Goal: Task Accomplishment & Management: Manage account settings

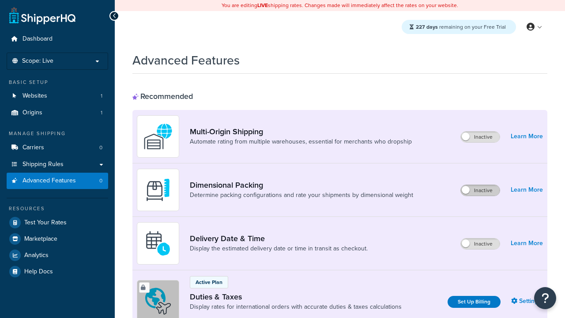
click at [480, 191] on label "Inactive" at bounding box center [479, 190] width 39 height 11
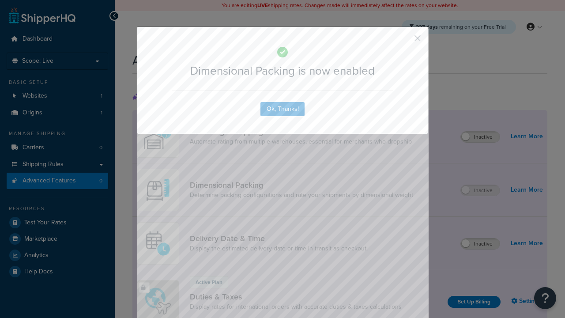
click at [404, 41] on button "button" at bounding box center [404, 41] width 2 height 2
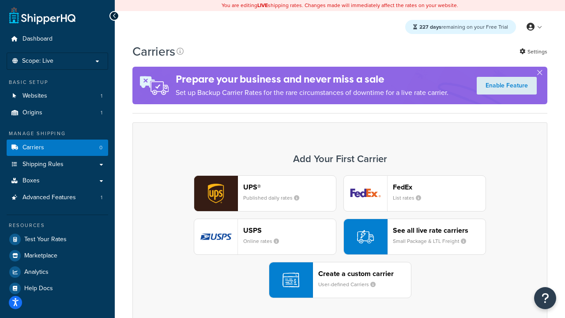
click at [340, 237] on div "UPS® Published daily rates FedEx List rates USPS Online rates See all live rate…" at bounding box center [340, 236] width 396 height 123
click at [439, 187] on header "FedEx" at bounding box center [439, 187] width 93 height 8
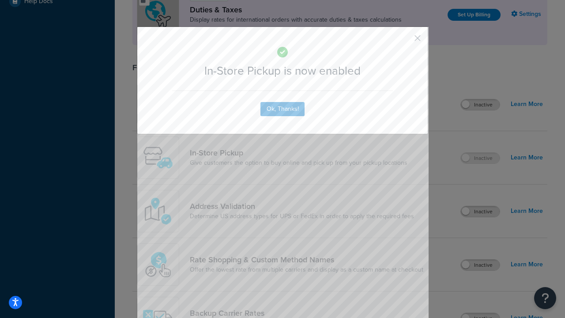
click at [404, 41] on button "button" at bounding box center [404, 41] width 2 height 2
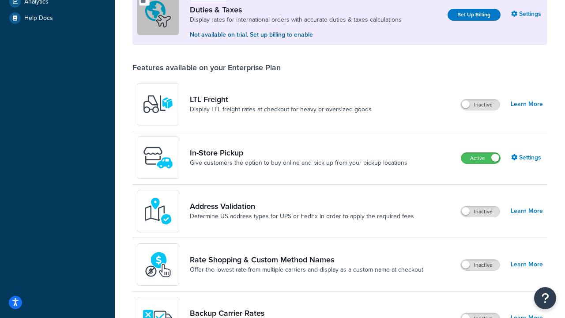
scroll to position [303, 0]
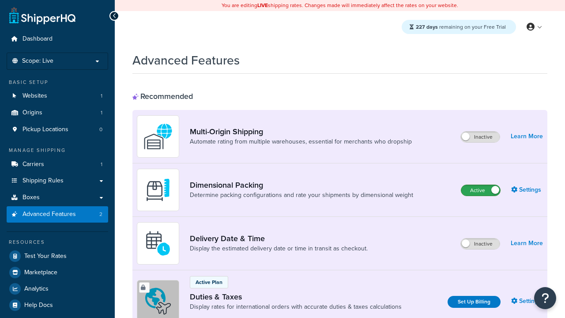
click at [480, 191] on label "Active" at bounding box center [480, 190] width 39 height 11
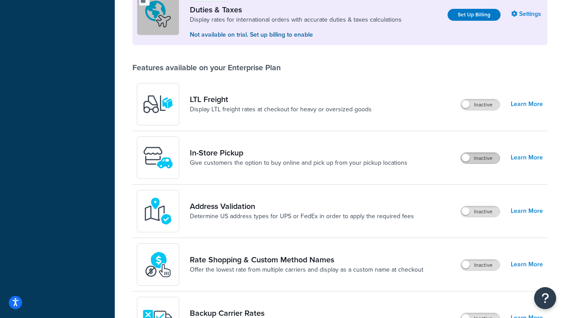
scroll to position [270, 0]
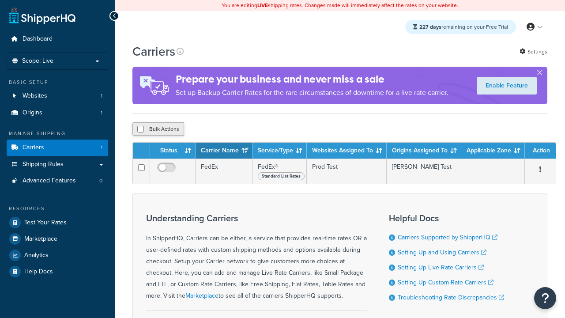
click at [140, 131] on input "checkbox" at bounding box center [140, 129] width 7 height 7
checkbox input "true"
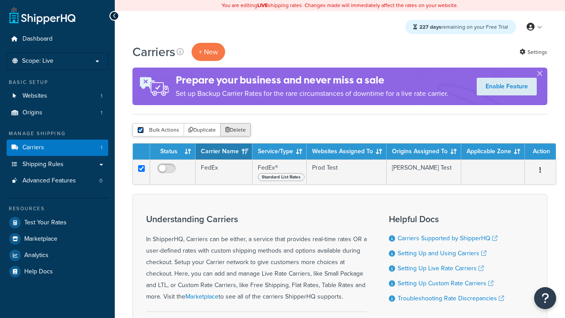
click at [235, 131] on button "Delete" at bounding box center [235, 129] width 30 height 13
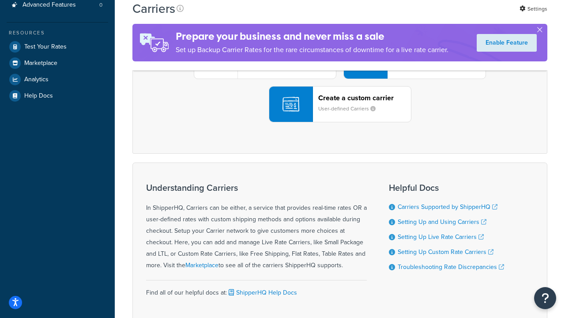
click at [340, 122] on div "UPS® Published daily rates FedEx List rates USPS Online rates See all live rate…" at bounding box center [340, 61] width 396 height 123
click at [340, 115] on div "Create a custom carrier User-defined Carriers" at bounding box center [364, 103] width 93 height 21
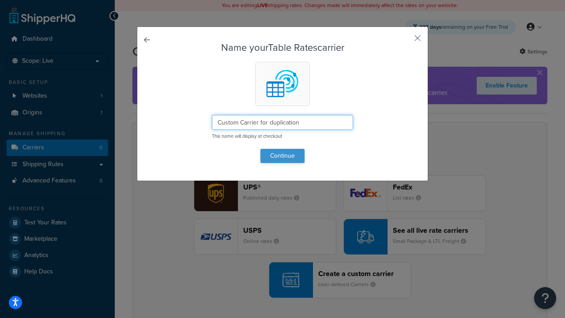
type input "Custom Carrier for duplication"
click at [282, 155] on button "Continue" at bounding box center [282, 156] width 44 height 14
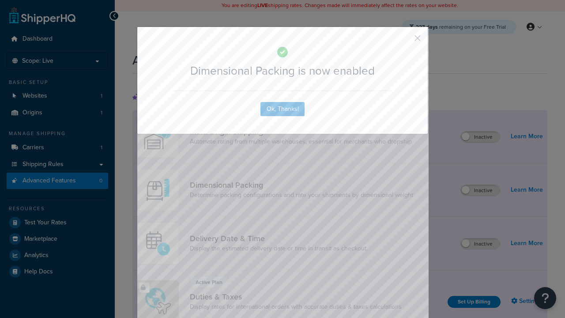
click at [404, 40] on button "button" at bounding box center [404, 41] width 2 height 2
